Goal: Task Accomplishment & Management: Manage account settings

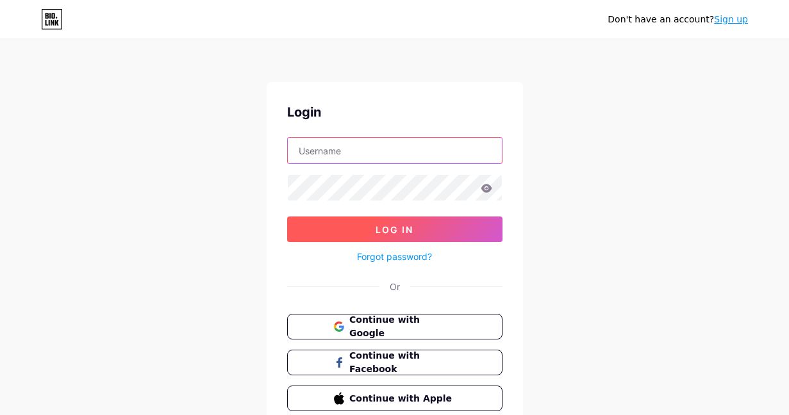
type input "playway"
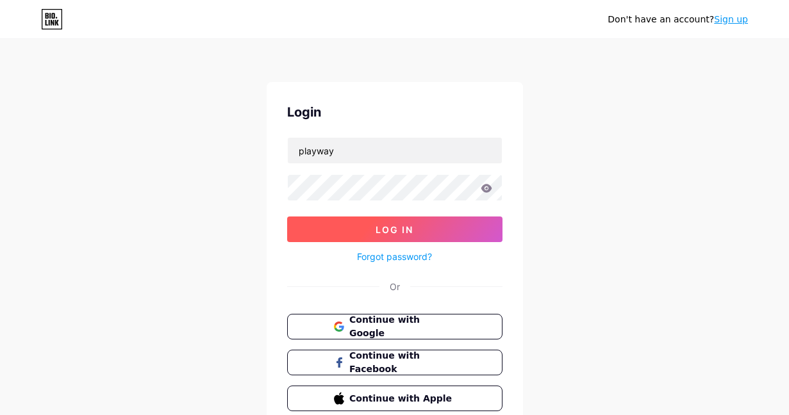
click at [378, 225] on span "Log In" at bounding box center [395, 229] width 38 height 11
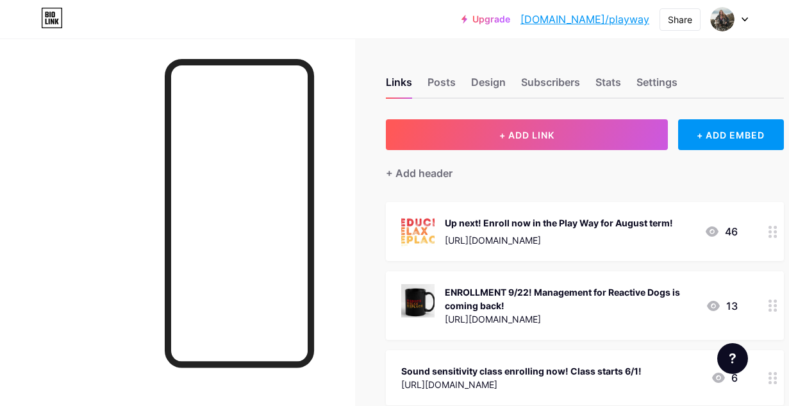
click at [626, 297] on div "ENROLLMENT 9/22! Management for Reactive Dogs is coming back!" at bounding box center [570, 298] width 251 height 27
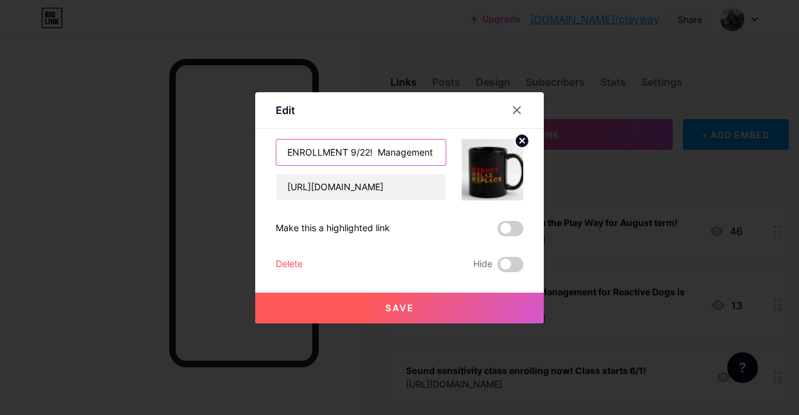
drag, startPoint x: 371, startPoint y: 153, endPoint x: 351, endPoint y: 153, distance: 19.2
click at [351, 153] on input "ENROLLMENT 9/22! Management for Reactive Dogs is coming back!" at bounding box center [360, 153] width 169 height 26
drag, startPoint x: 402, startPoint y: 150, endPoint x: 492, endPoint y: 150, distance: 89.7
click at [492, 150] on div "ENROLLMENT closing [DATE]! Management for Reactive Dogs is coming back! [URL][D…" at bounding box center [399, 170] width 247 height 62
click at [397, 153] on input "ENROLLMENT closing [DATE]! Management for Reactive Dogs is coming back!" at bounding box center [360, 153] width 169 height 26
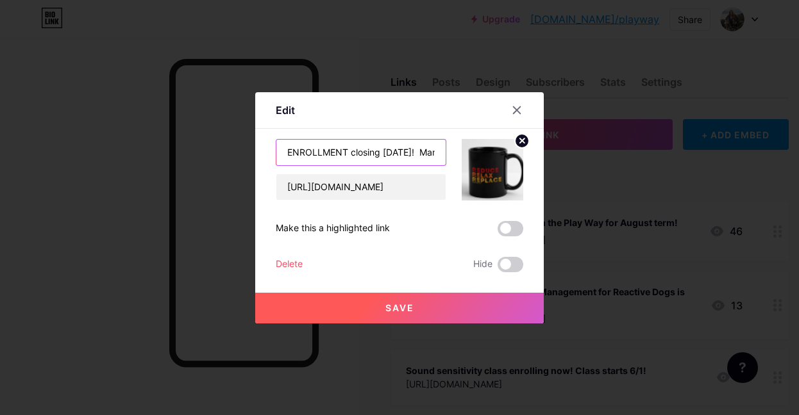
drag, startPoint x: 367, startPoint y: 153, endPoint x: 441, endPoint y: 156, distance: 73.8
click at [440, 156] on input "ENROLLMENT closing [DATE]! Management for Reactive Dogs is coming back!" at bounding box center [360, 153] width 169 height 26
type input "ENROLLMENT closing [DATE]! Management for Reactive Dogs!"
click at [422, 298] on button "Save" at bounding box center [399, 308] width 288 height 31
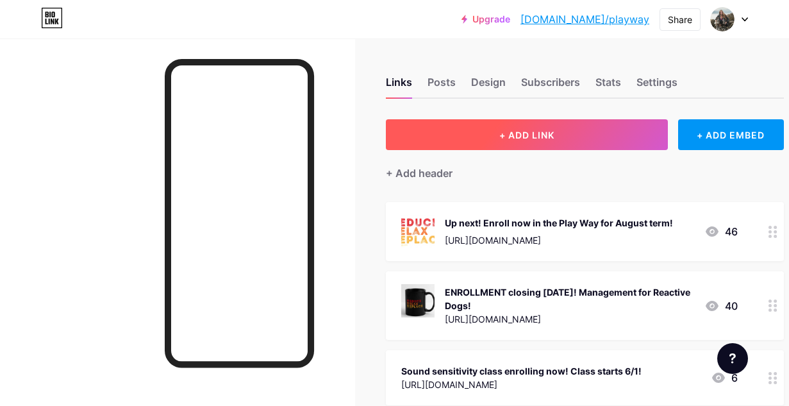
click at [529, 137] on span "+ ADD LINK" at bounding box center [526, 134] width 55 height 11
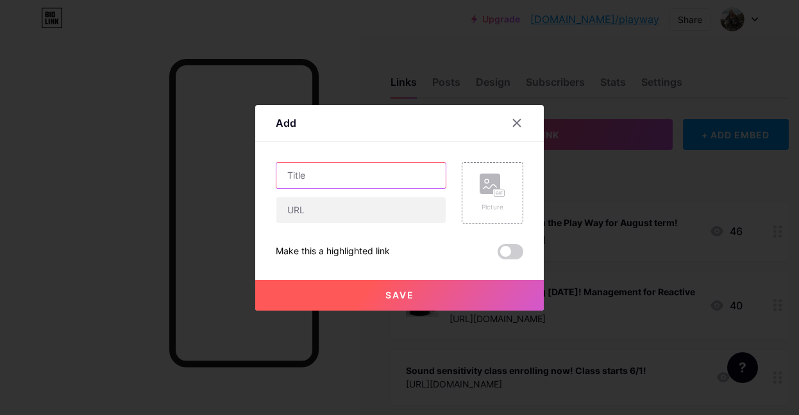
click at [369, 181] on input "text" at bounding box center [360, 176] width 169 height 26
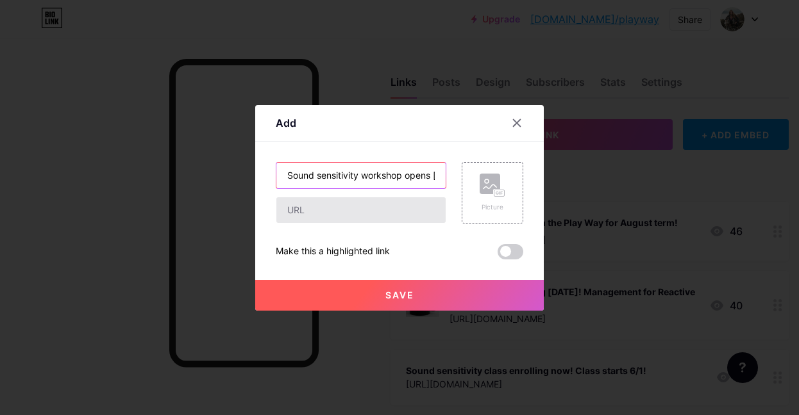
type input "Sound sensitivity workshop opens [DATE]!"
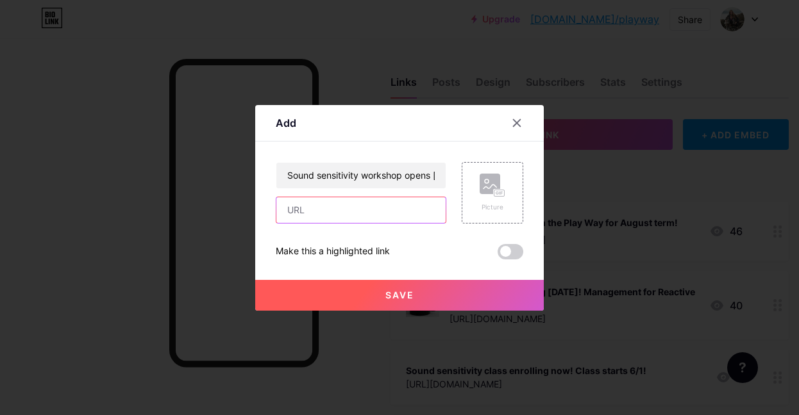
click at [390, 206] on input "text" at bounding box center [360, 210] width 169 height 26
paste input "[URL][DOMAIN_NAME]"
type input "[URL][DOMAIN_NAME]"
click at [409, 294] on span "Save" at bounding box center [399, 295] width 29 height 11
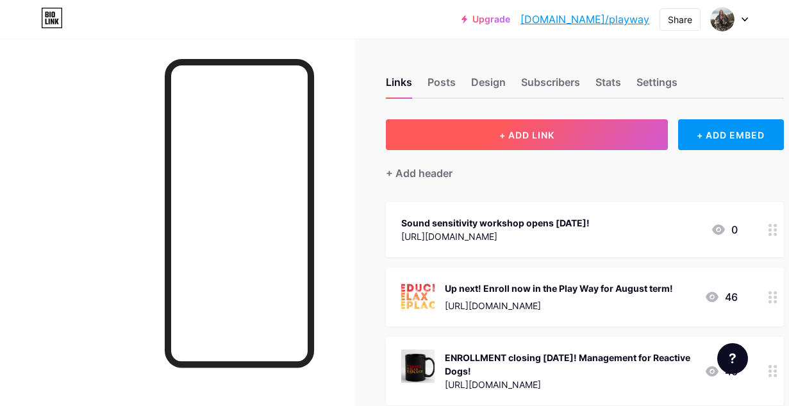
click at [554, 133] on span "+ ADD LINK" at bounding box center [526, 134] width 55 height 11
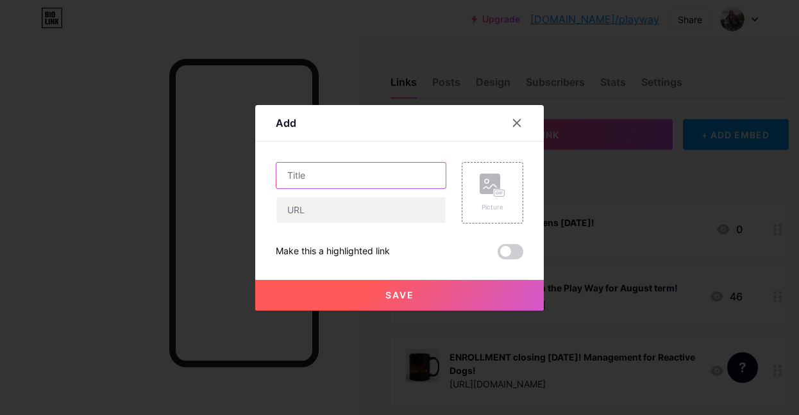
click at [310, 175] on input "text" at bounding box center [360, 176] width 169 height 26
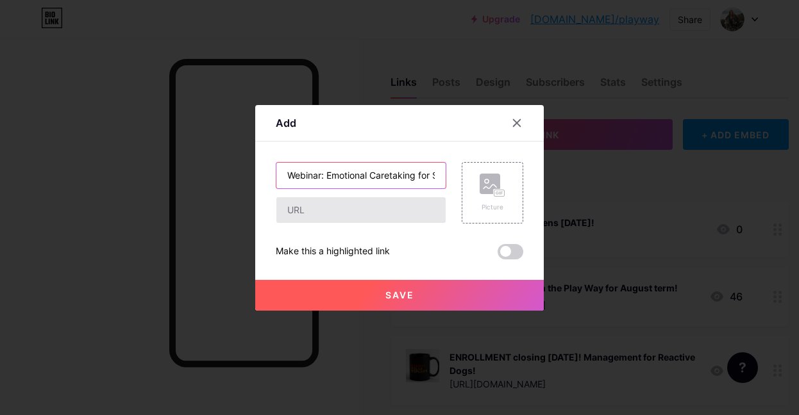
type input "Webinar: Emotional Caretaking for Sensitive Dogs"
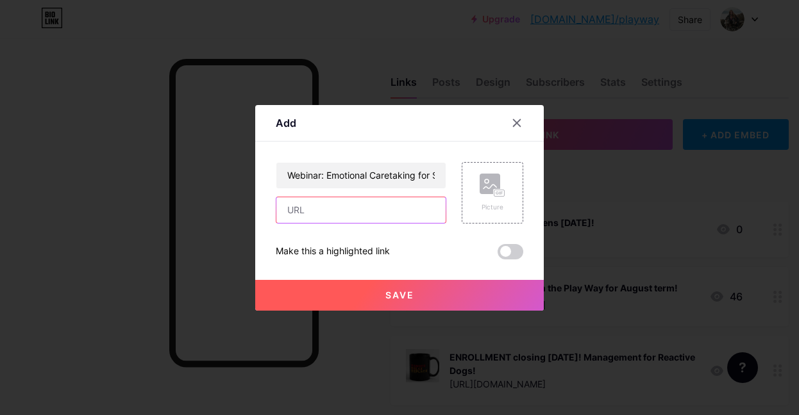
click at [315, 217] on input "text" at bounding box center [360, 210] width 169 height 26
click at [374, 214] on input "text" at bounding box center [360, 210] width 169 height 26
paste input "[URL][DOMAIN_NAME]"
type input "[URL][DOMAIN_NAME]"
click at [401, 298] on span "Save" at bounding box center [399, 295] width 29 height 11
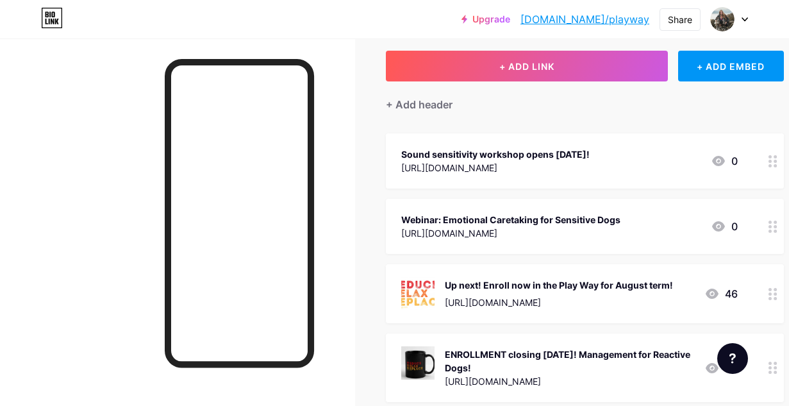
scroll to position [70, 0]
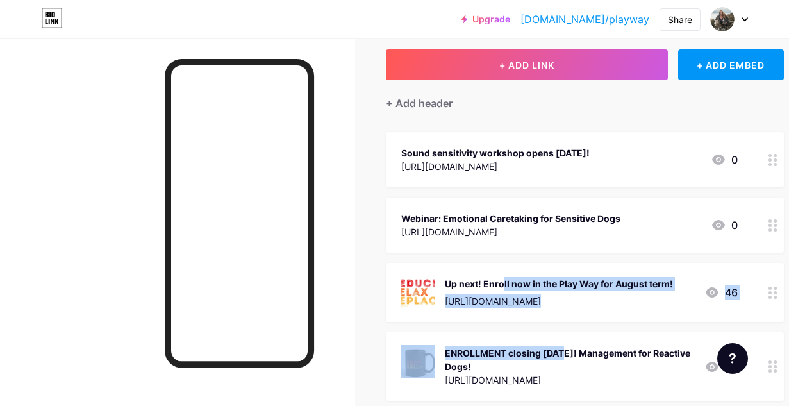
drag, startPoint x: 511, startPoint y: 356, endPoint x: 511, endPoint y: 290, distance: 66.0
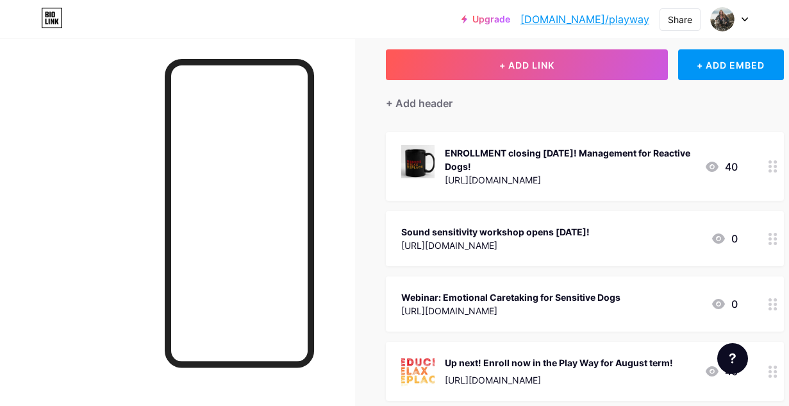
click at [549, 292] on div "Webinar: Emotional Caretaking for Sensitive Dogs" at bounding box center [510, 296] width 219 height 13
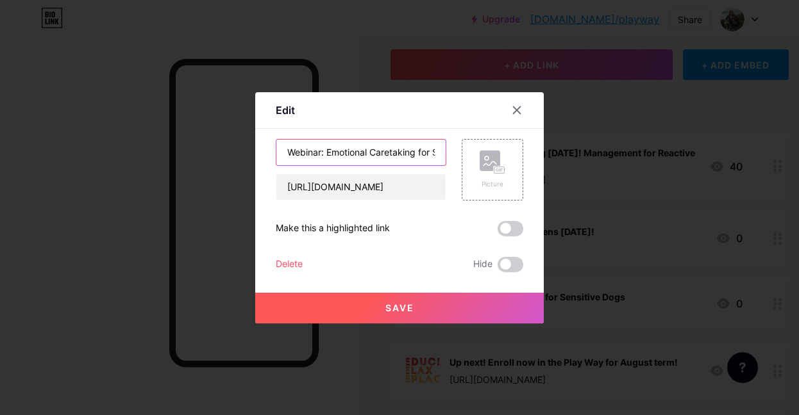
click at [436, 147] on input "Webinar: Emotional Caretaking for Sensitive Dogs" at bounding box center [360, 153] width 169 height 26
drag, startPoint x: 436, startPoint y: 147, endPoint x: 488, endPoint y: 144, distance: 52.7
click at [488, 144] on div "Webinar: Emotional Caretaking for Sensitive Dogs [URL][DOMAIN_NAME] Picture" at bounding box center [399, 170] width 247 height 62
click at [440, 151] on input "Webinar: Emotional Caretaking for Sensitive Dogs" at bounding box center [360, 153] width 169 height 26
type input "Webinar: Emotional Caretaking for Sensitive Dogs 10/23"
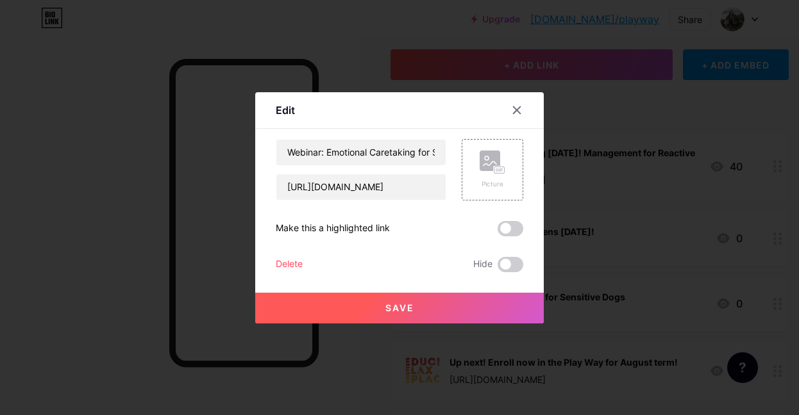
click at [413, 302] on button "Save" at bounding box center [399, 308] width 288 height 31
